Goal: Task Accomplishment & Management: Manage account settings

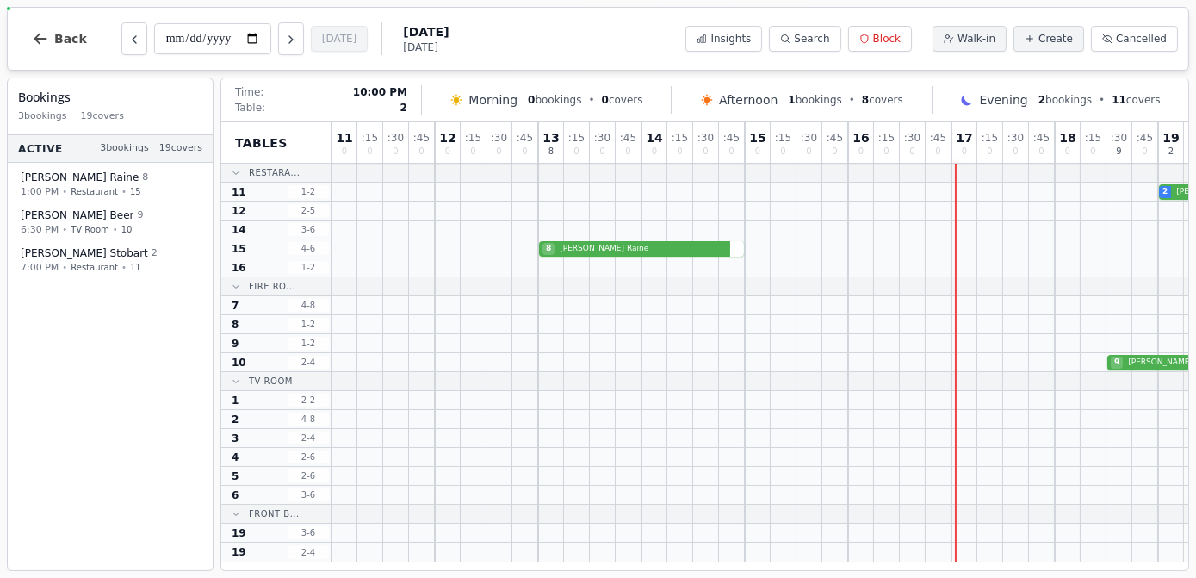
scroll to position [0, 343]
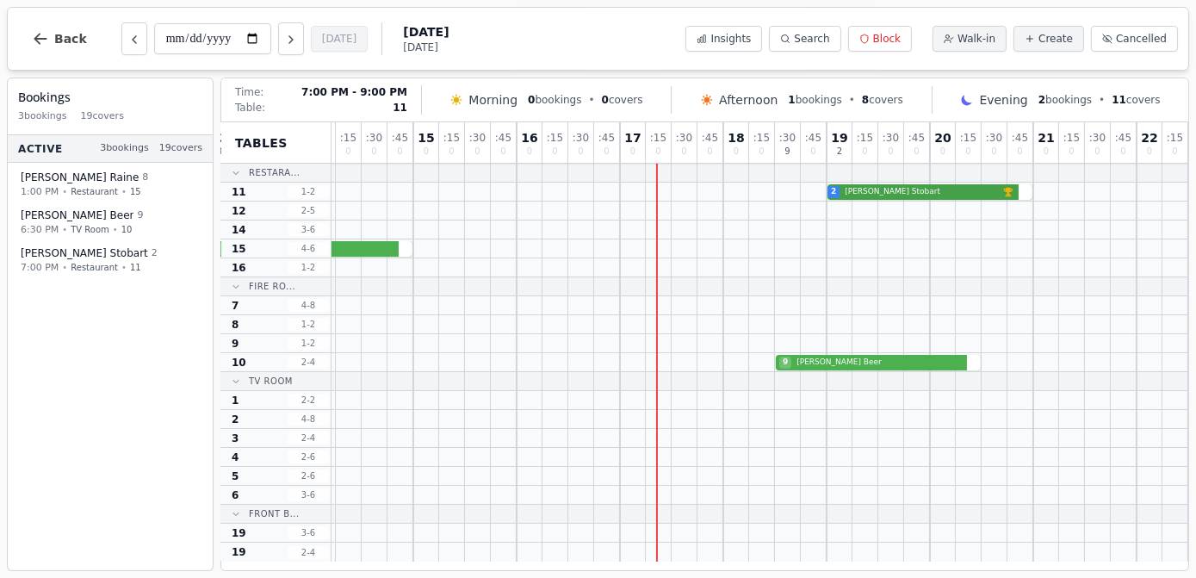
click at [907, 194] on div "2 [PERSON_NAME] VIP customer (9 visits)" at bounding box center [594, 192] width 1188 height 19
select select "****"
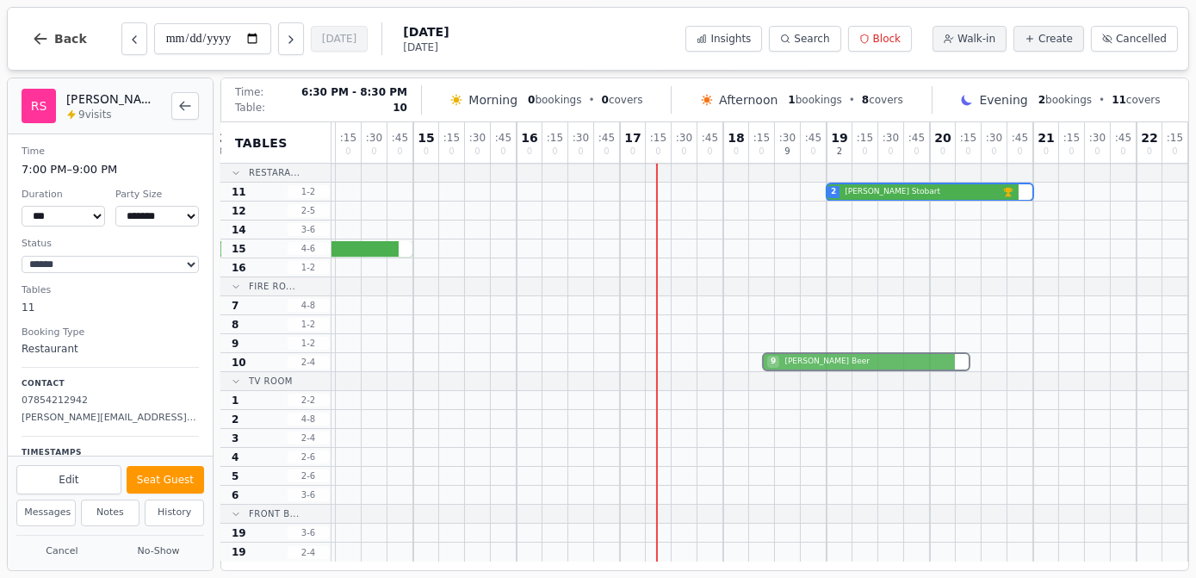
click at [815, 363] on div "9 [PERSON_NAME]" at bounding box center [594, 362] width 1188 height 19
select select "*"
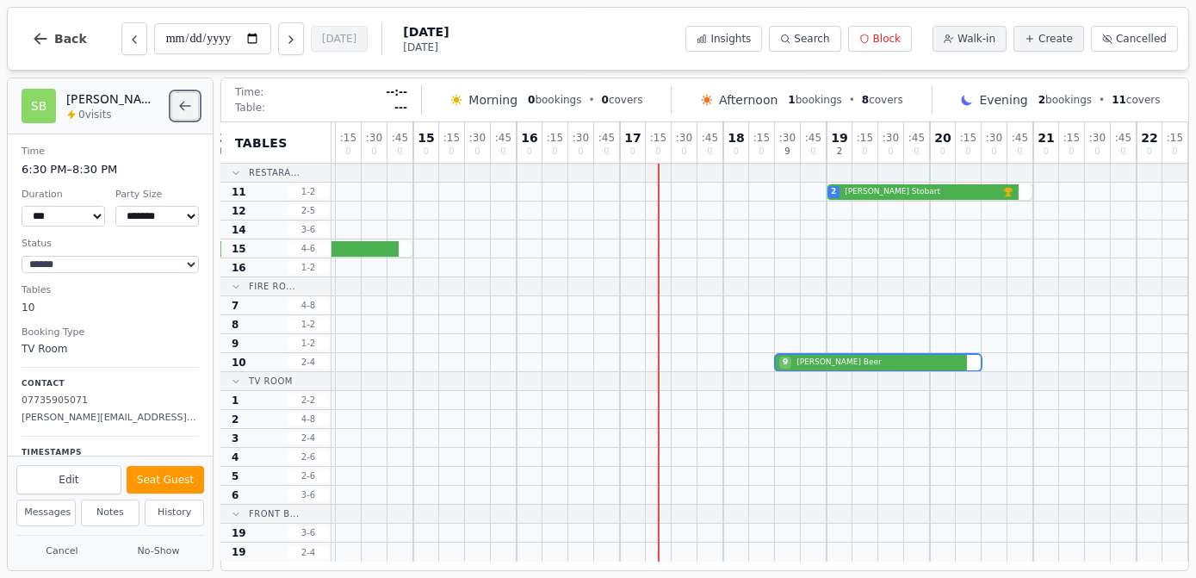
click at [173, 102] on button "Back to bookings list" at bounding box center [185, 106] width 28 height 28
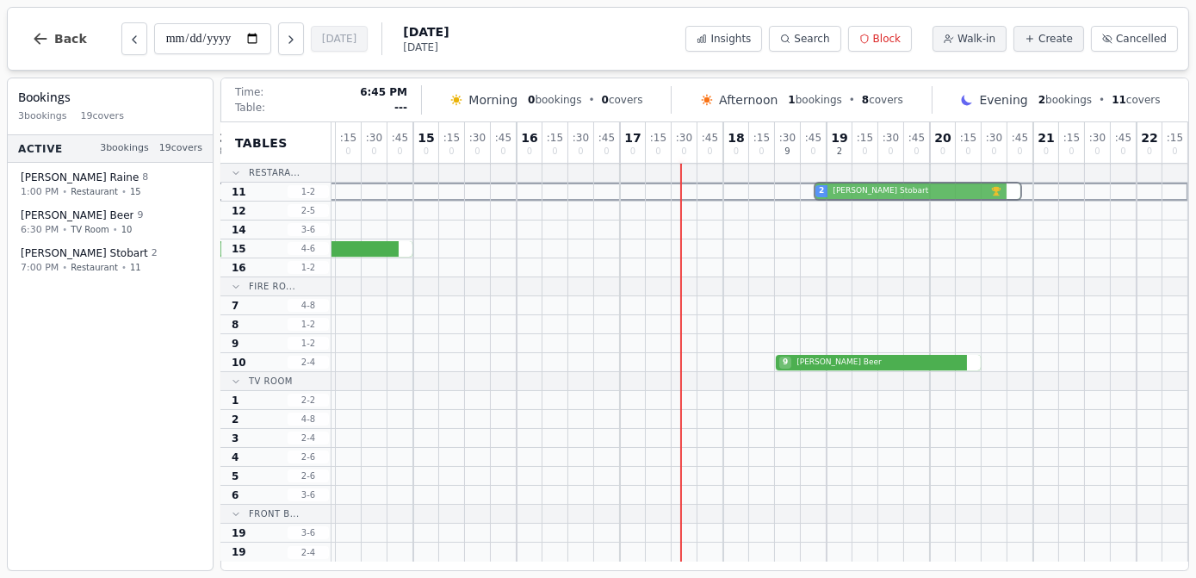
drag, startPoint x: 904, startPoint y: 192, endPoint x: 887, endPoint y: 173, distance: 25.6
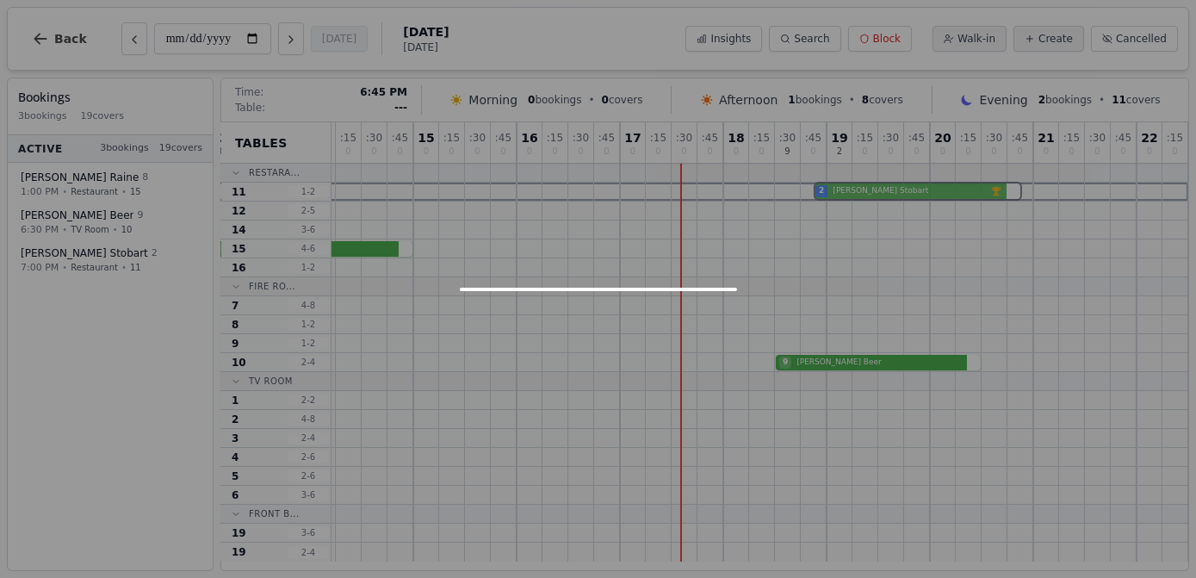
click at [888, 173] on div "11 0 : 15 0 : 30 0 : 45 0 12 0 : 15 0 : 30 0 : 45 0 13 8 : 15 0 : 30 0 : 45 0 1…" at bounding box center [594, 341] width 1188 height 439
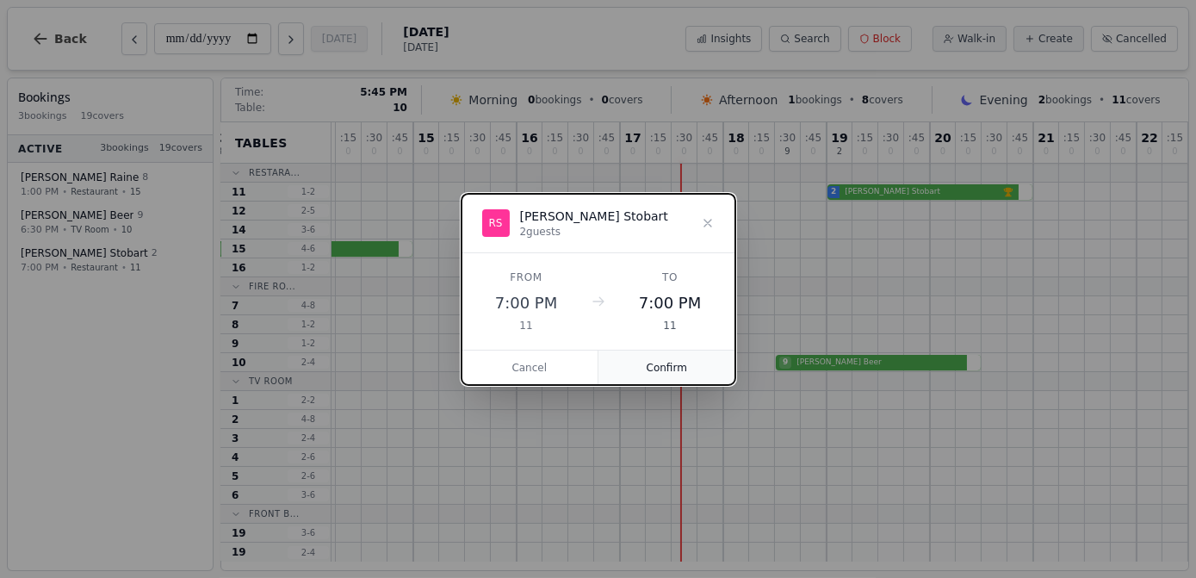
click at [698, 367] on button "Confirm" at bounding box center [666, 367] width 137 height 34
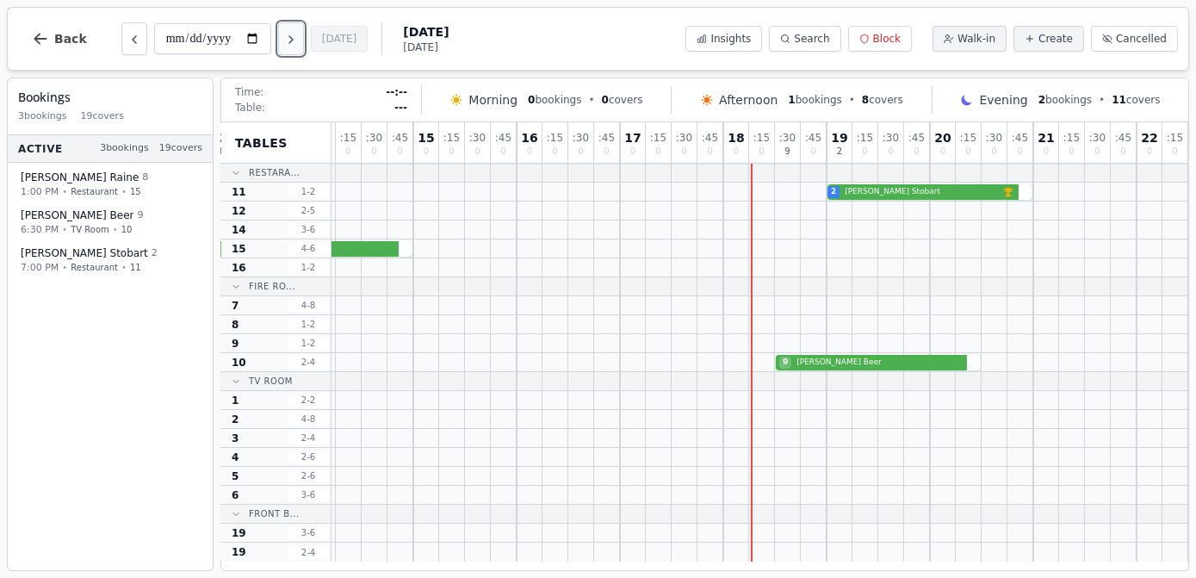
click at [288, 37] on icon "Next day" at bounding box center [291, 40] width 14 height 14
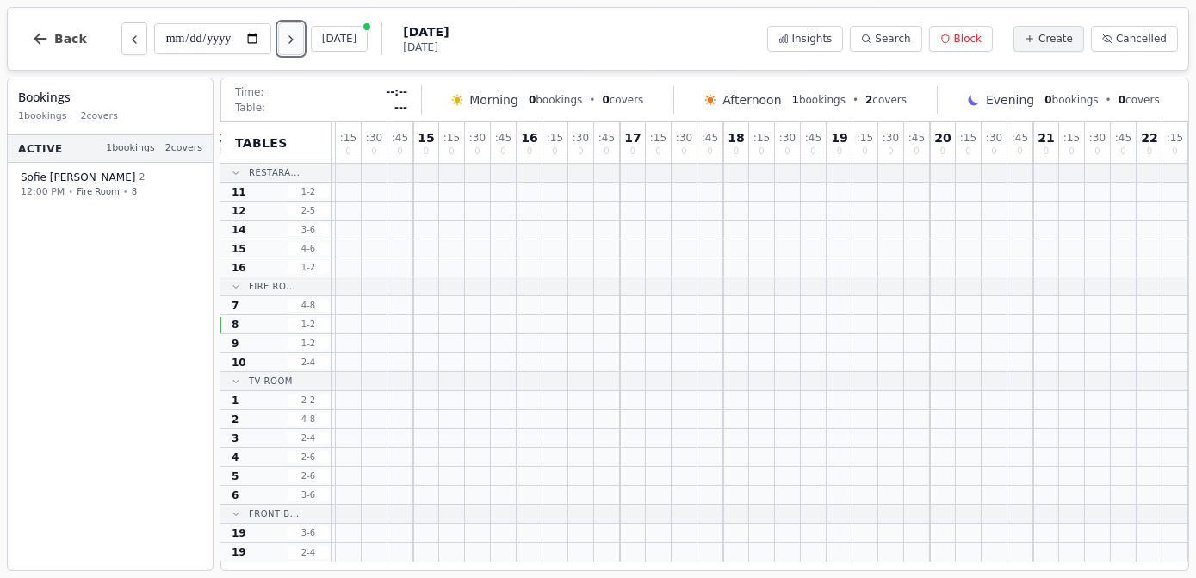
click at [288, 37] on icon "Next day" at bounding box center [291, 40] width 14 height 14
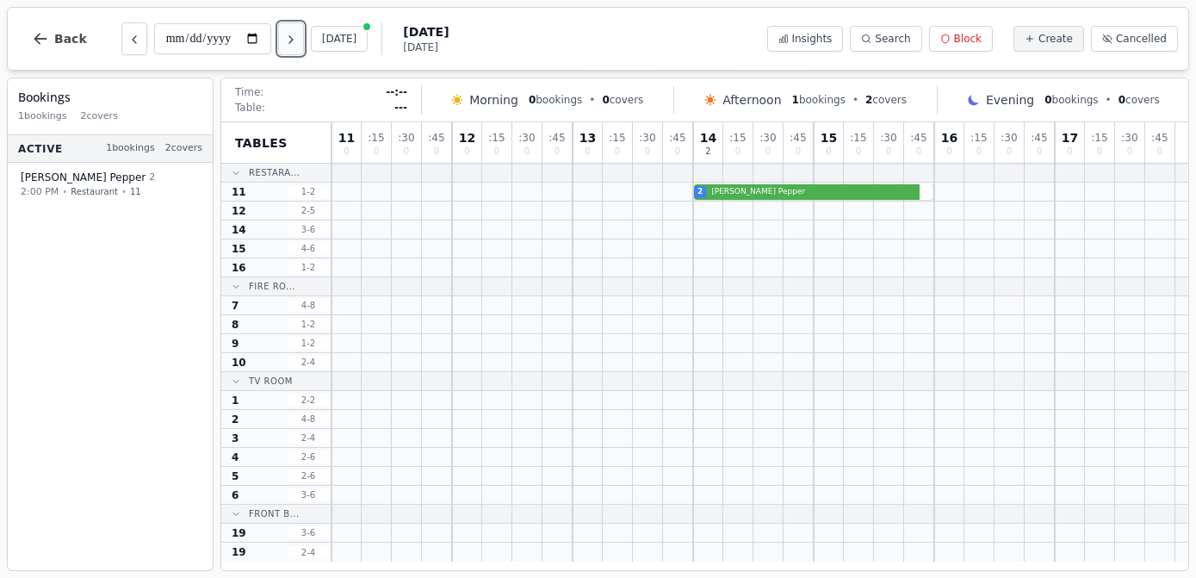
scroll to position [0, 0]
click at [288, 37] on icon "Next day" at bounding box center [291, 40] width 14 height 14
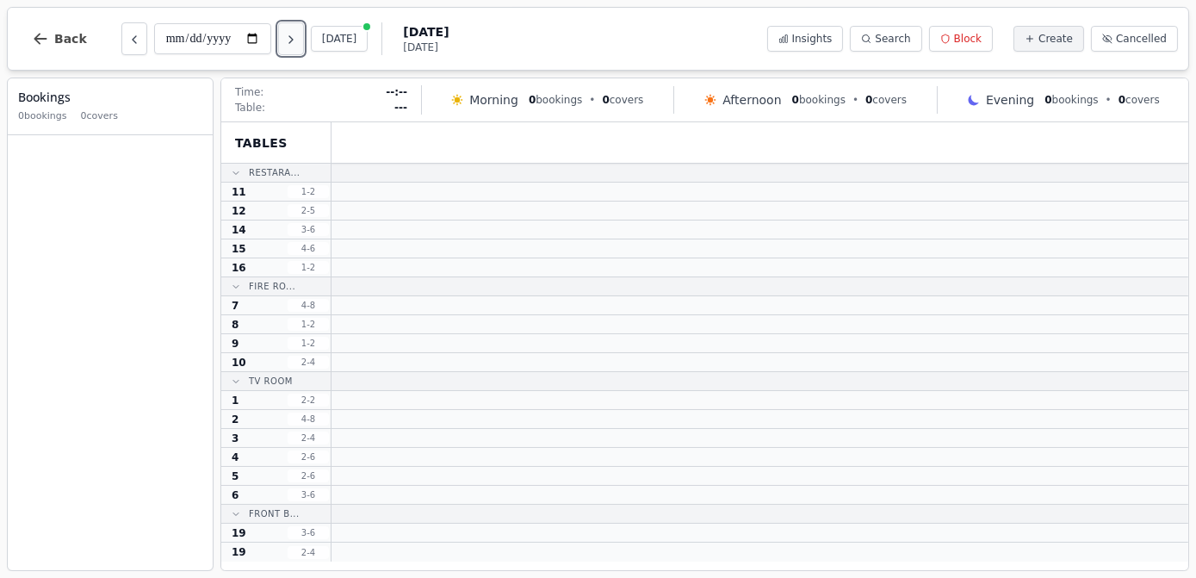
click at [288, 37] on icon "Next day" at bounding box center [291, 40] width 14 height 14
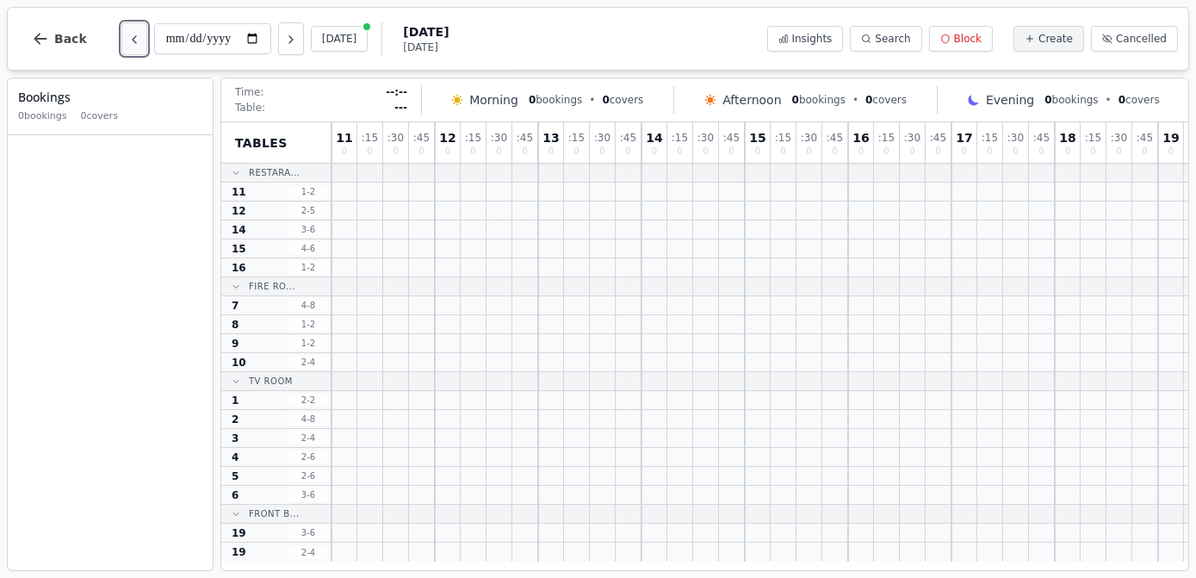
click at [130, 44] on icon "Previous day" at bounding box center [134, 40] width 14 height 14
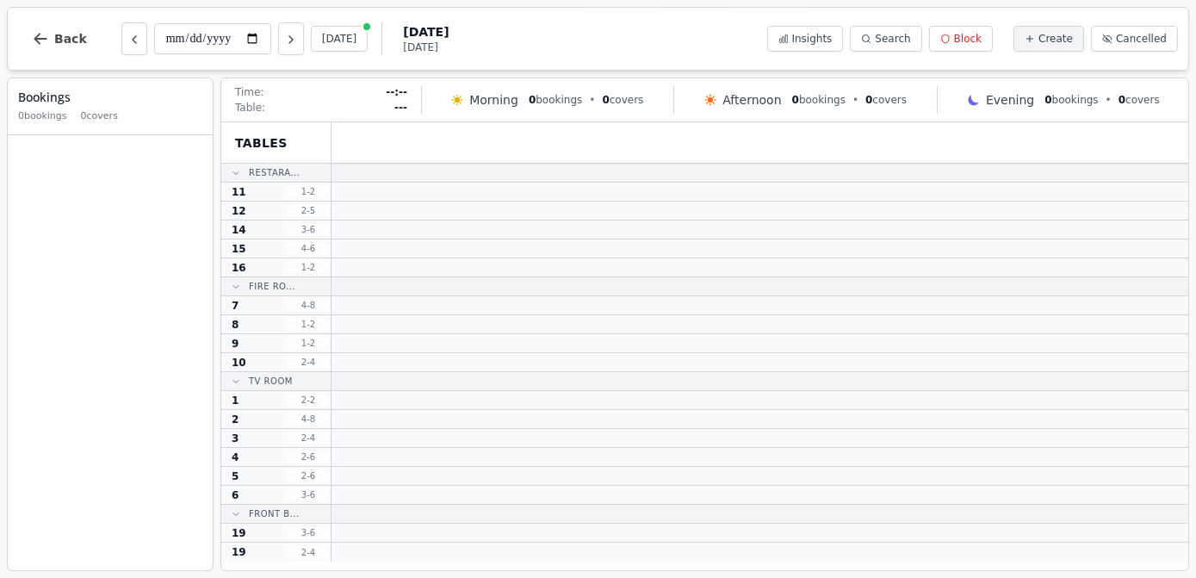
click at [445, 40] on span "[DATE]" at bounding box center [426, 47] width 46 height 14
click at [353, 42] on button "[DATE]" at bounding box center [340, 39] width 58 height 26
type input "**********"
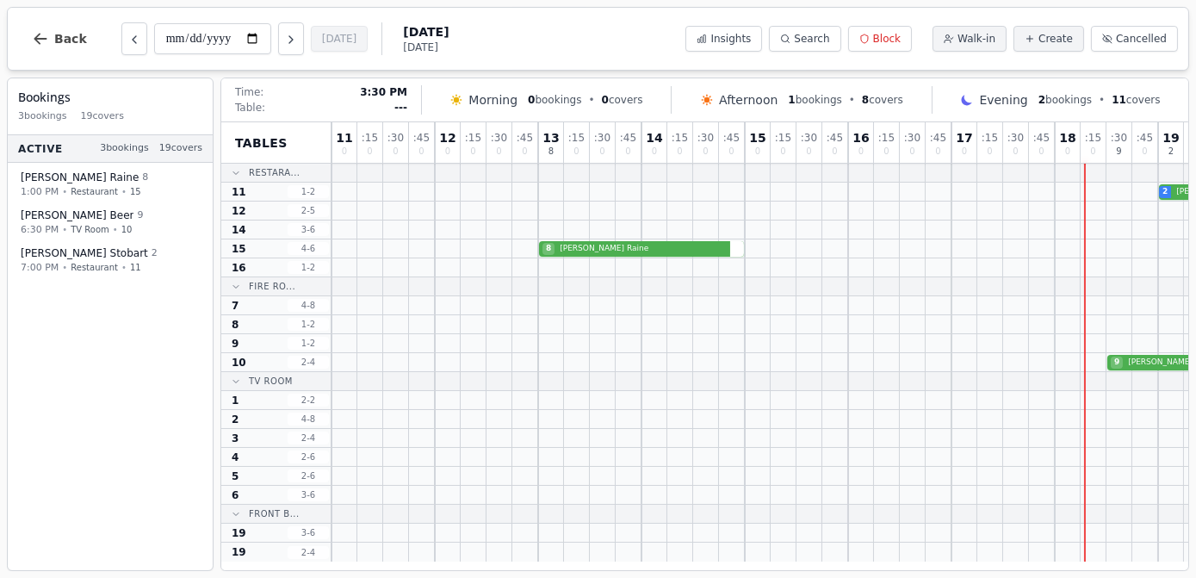
scroll to position [0, 343]
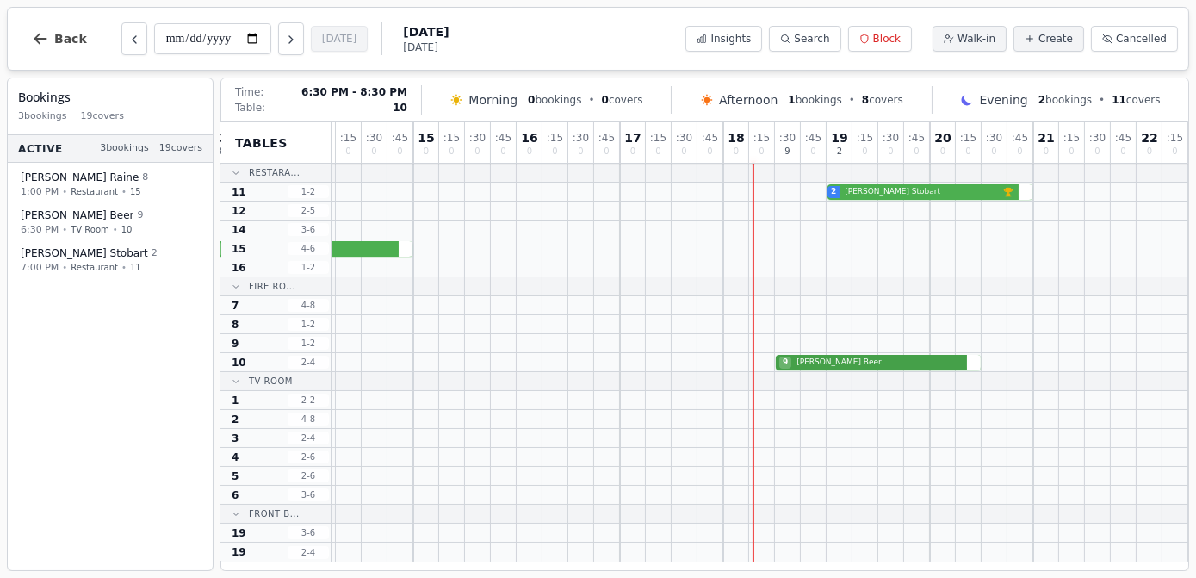
click at [872, 368] on div "9 [PERSON_NAME]" at bounding box center [594, 362] width 1188 height 19
select select "****"
select select "*"
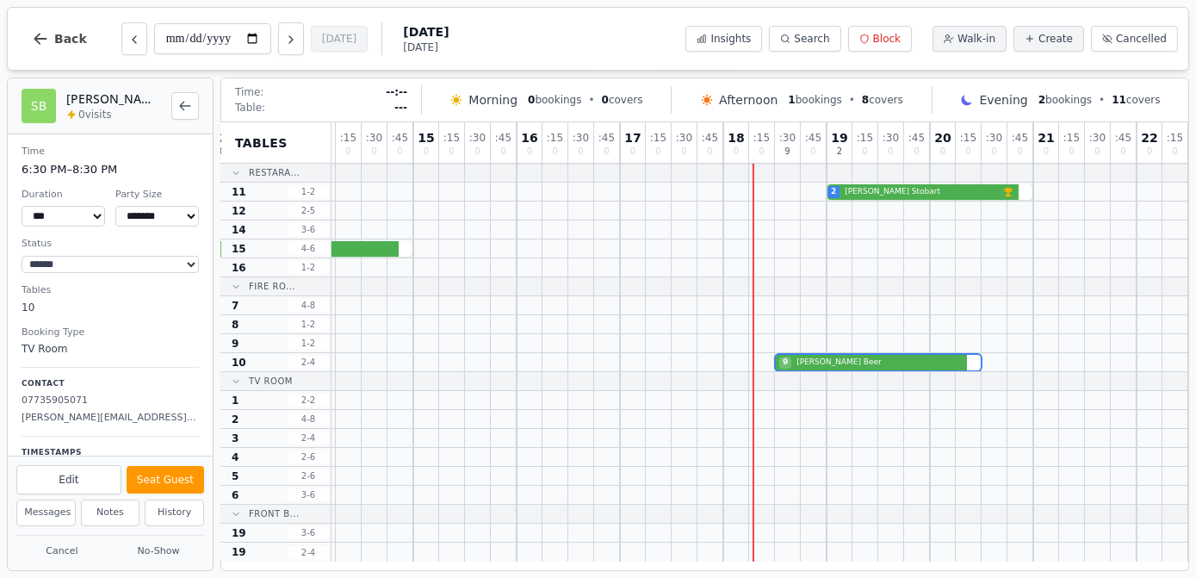
scroll to position [232, 0]
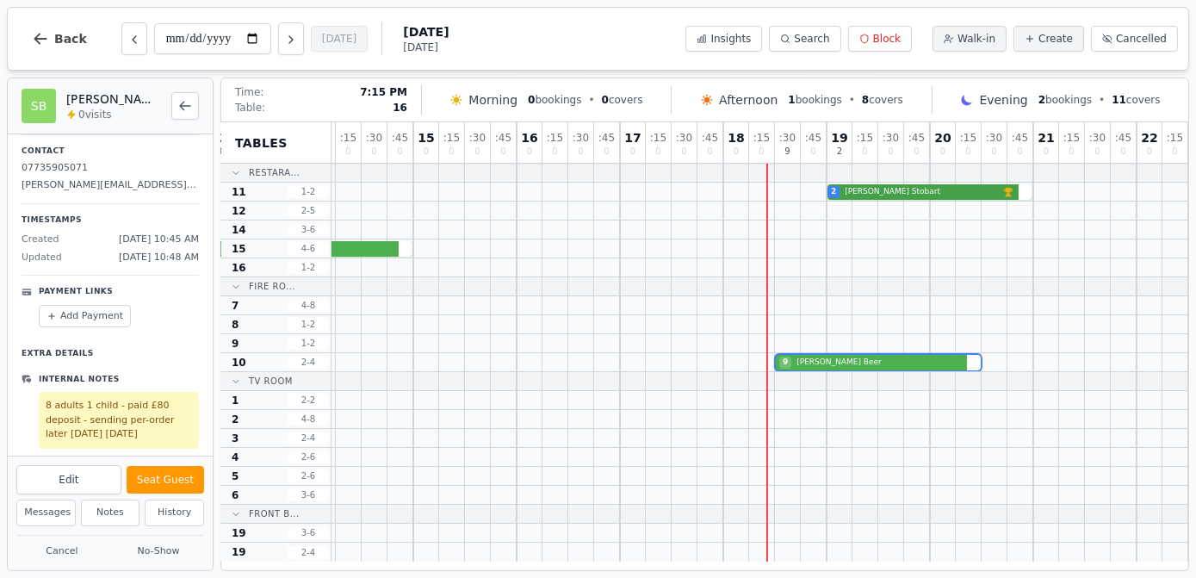
click at [852, 263] on div "11 0 : 15 0 : 30 0 : 45 0 12 0 : 15 0 : 30 0 : 45 0 13 8 : 15 0 : 30 0 : 45 0 1…" at bounding box center [594, 341] width 1188 height 439
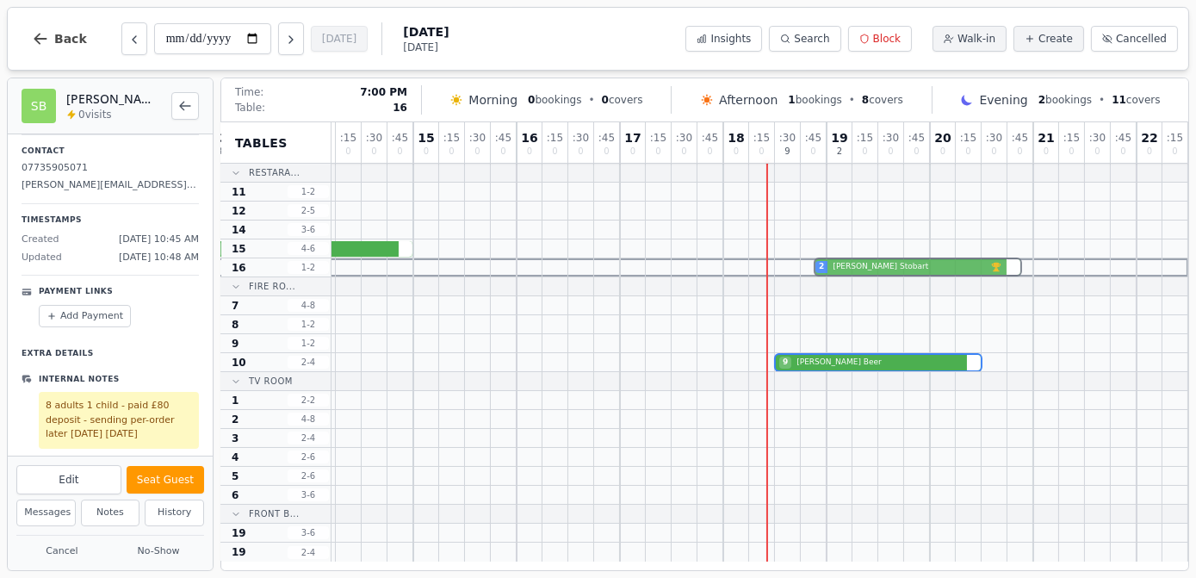
drag, startPoint x: 838, startPoint y: 188, endPoint x: 840, endPoint y: 263, distance: 75.8
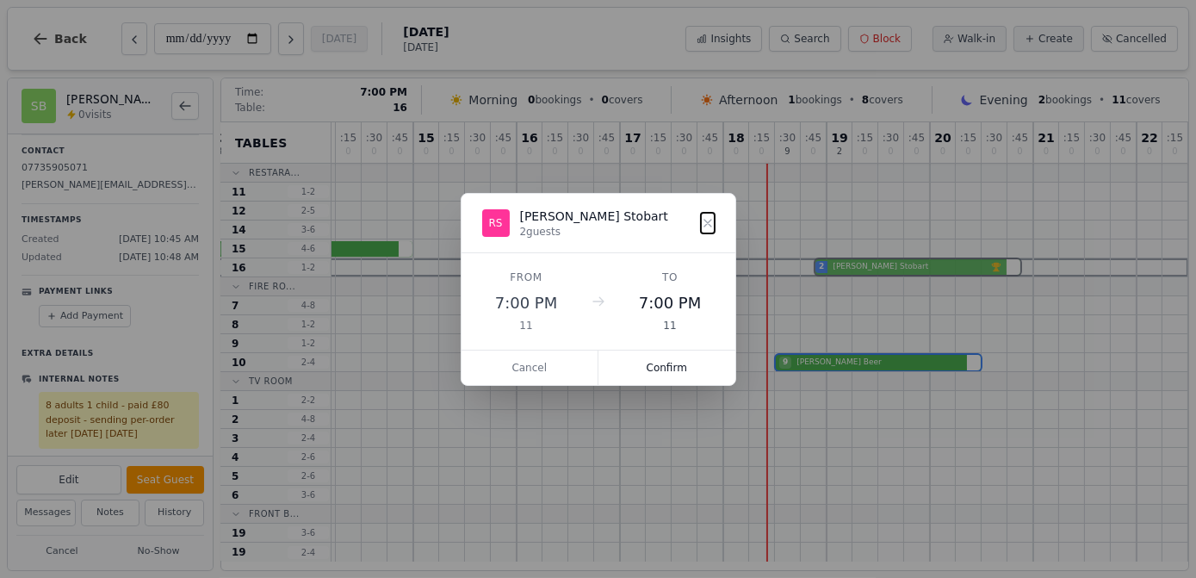
click at [840, 263] on div "11 0 : 15 0 : 30 0 : 45 0 12 0 : 15 0 : 30 0 : 45 0 13 8 : 15 0 : 30 0 : 45 0 1…" at bounding box center [594, 341] width 1188 height 439
click at [673, 371] on button "Confirm" at bounding box center [666, 367] width 137 height 34
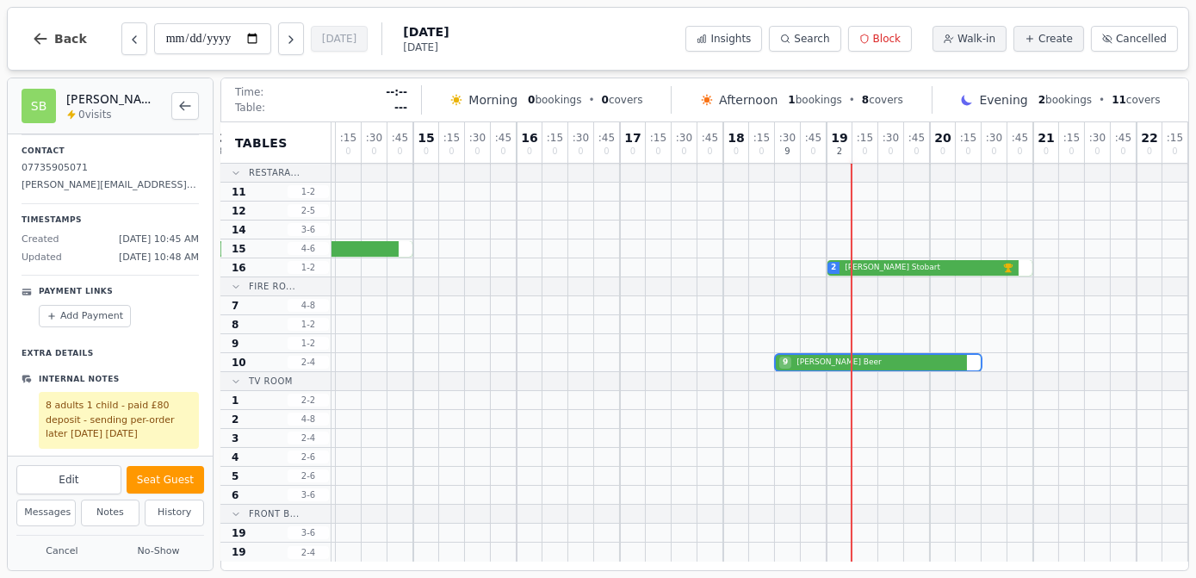
click at [604, 28] on div "**********" at bounding box center [598, 39] width 1182 height 64
